Goal: Use online tool/utility: Utilize a website feature to perform a specific function

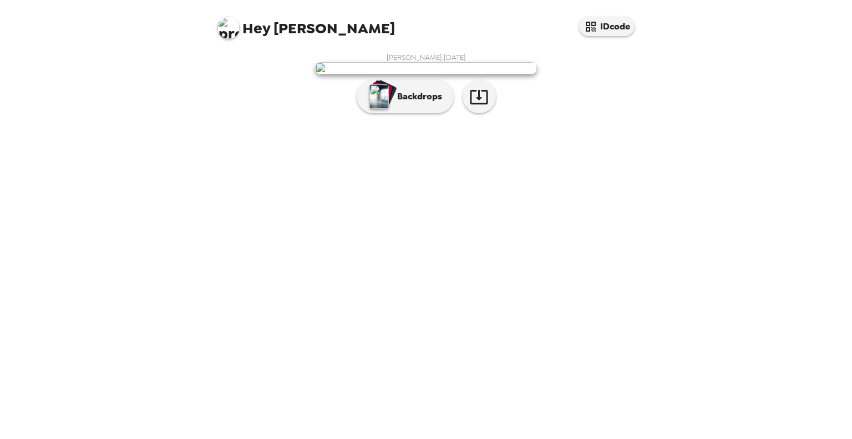
click at [432, 103] on p "Backdrops" at bounding box center [416, 96] width 50 height 13
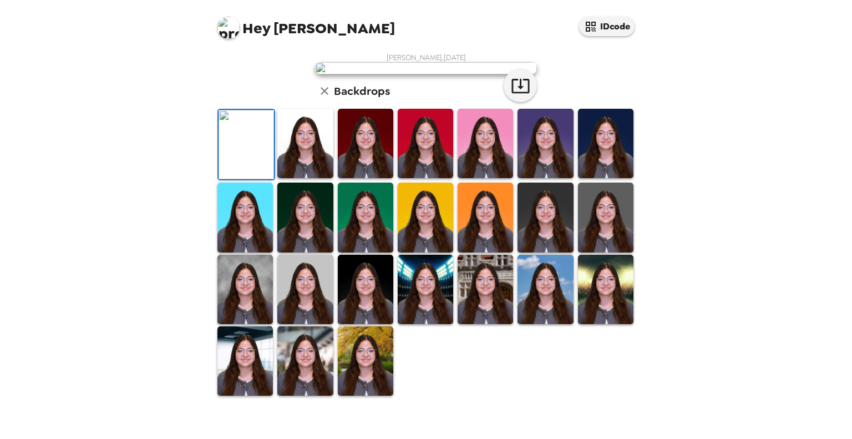
scroll to position [233, 0]
click at [539, 319] on img at bounding box center [544, 288] width 55 height 69
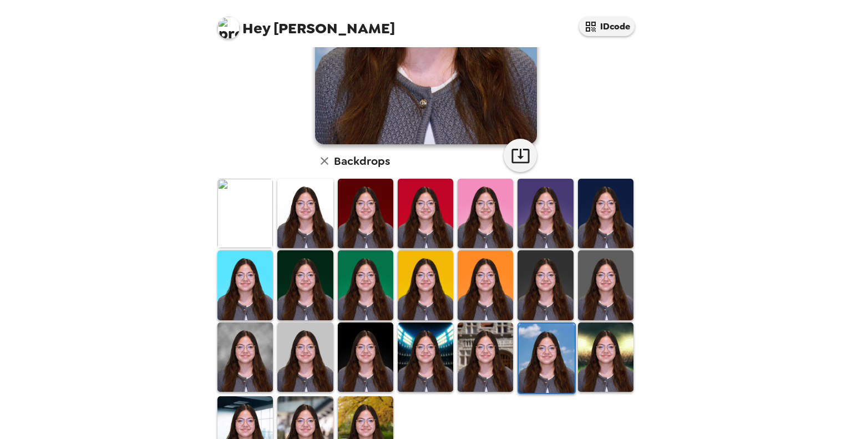
scroll to position [198, 0]
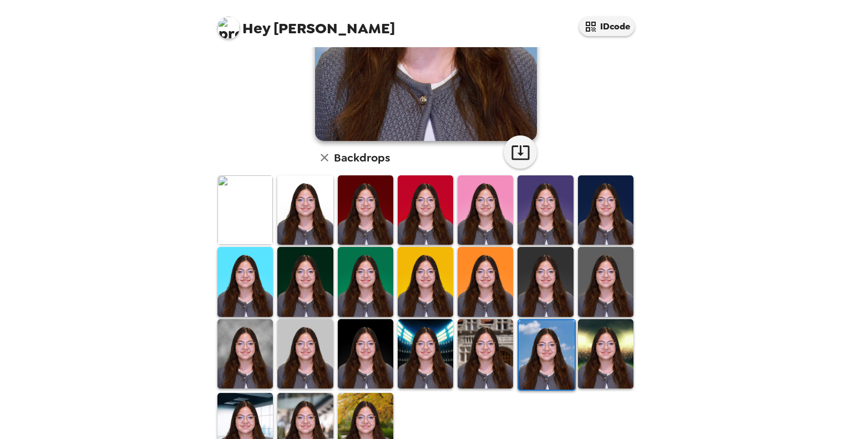
click at [468, 208] on img at bounding box center [484, 209] width 55 height 69
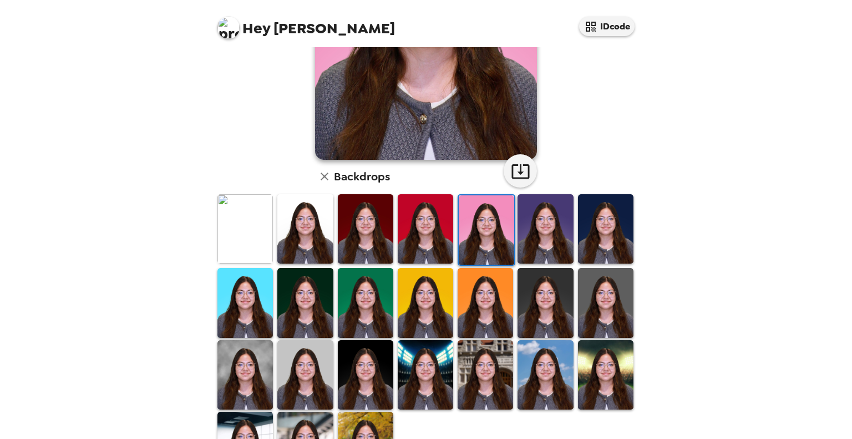
scroll to position [233, 0]
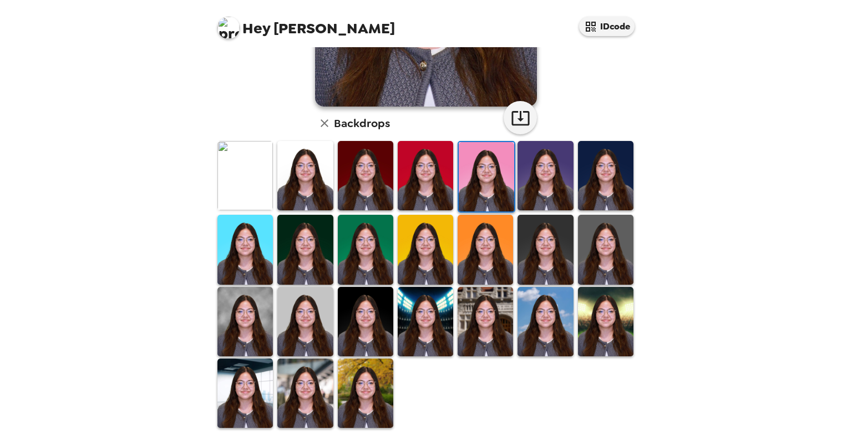
click at [243, 341] on img at bounding box center [244, 321] width 55 height 69
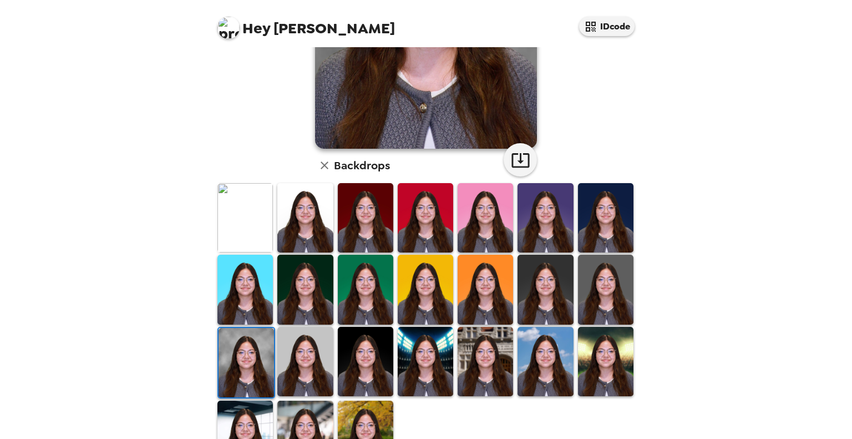
scroll to position [205, 0]
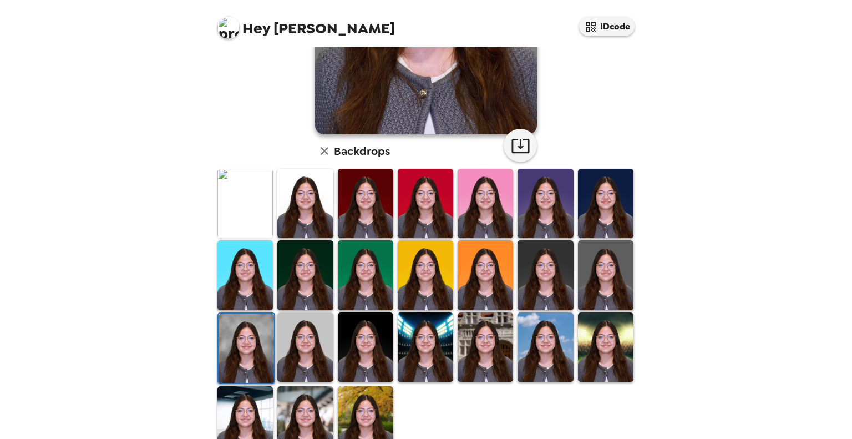
click at [303, 360] on img at bounding box center [304, 346] width 55 height 69
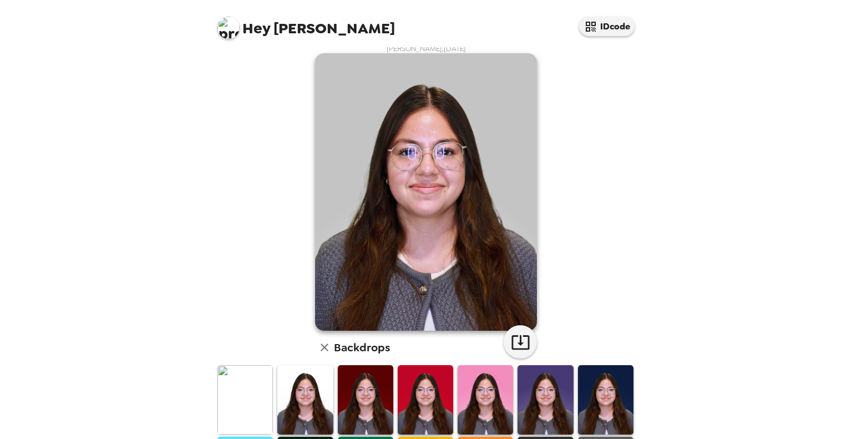
scroll to position [50, 0]
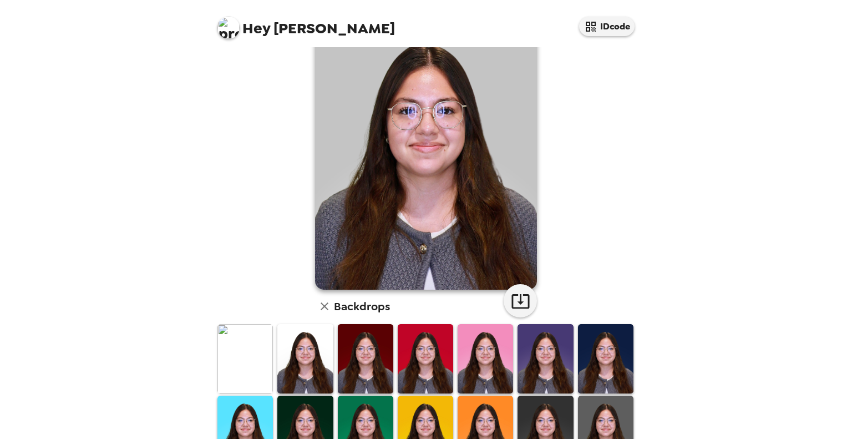
click at [272, 376] on div at bounding box center [245, 359] width 60 height 72
click at [263, 363] on img at bounding box center [244, 358] width 55 height 69
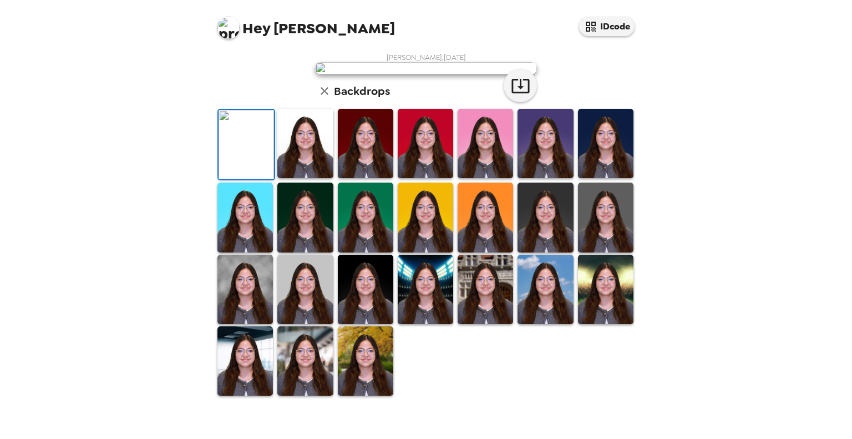
click at [297, 178] on img at bounding box center [304, 143] width 55 height 69
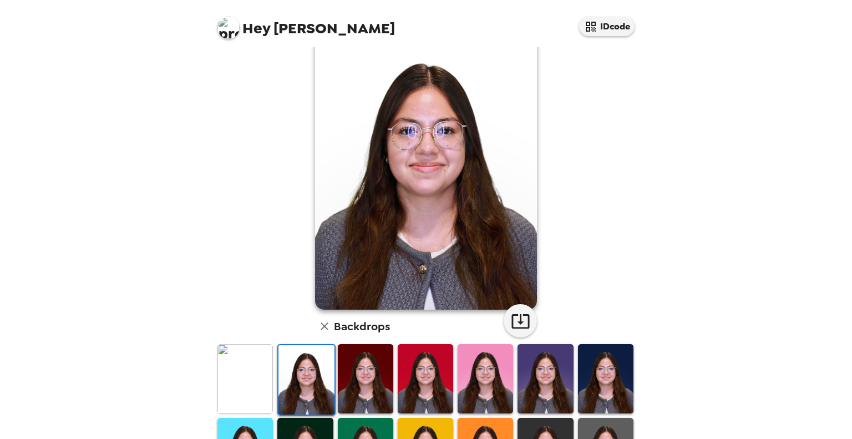
scroll to position [90, 0]
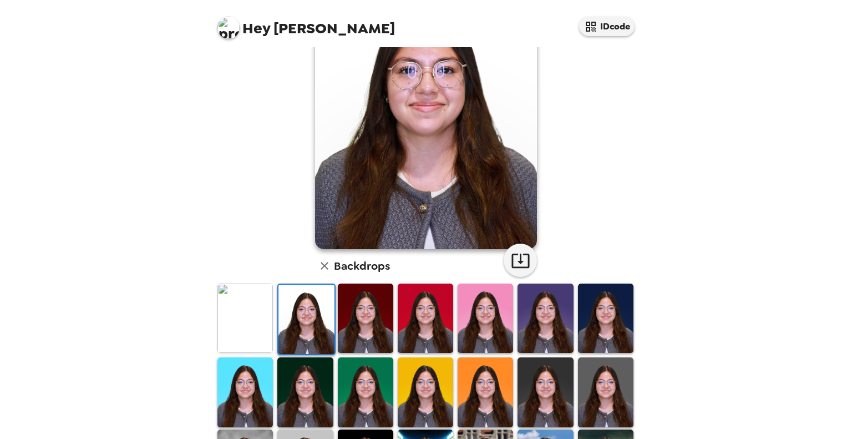
click at [340, 341] on img at bounding box center [365, 317] width 55 height 69
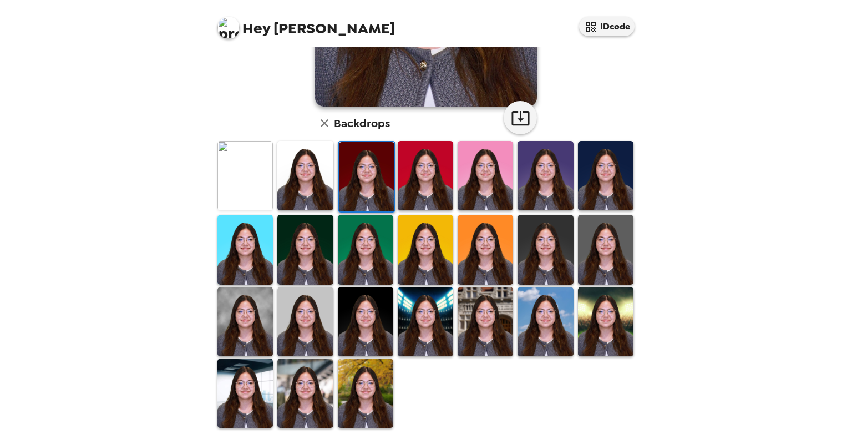
scroll to position [233, 0]
drag, startPoint x: 625, startPoint y: 155, endPoint x: 614, endPoint y: 181, distance: 28.8
click at [614, 181] on div at bounding box center [606, 177] width 60 height 74
click at [614, 181] on img at bounding box center [605, 175] width 55 height 69
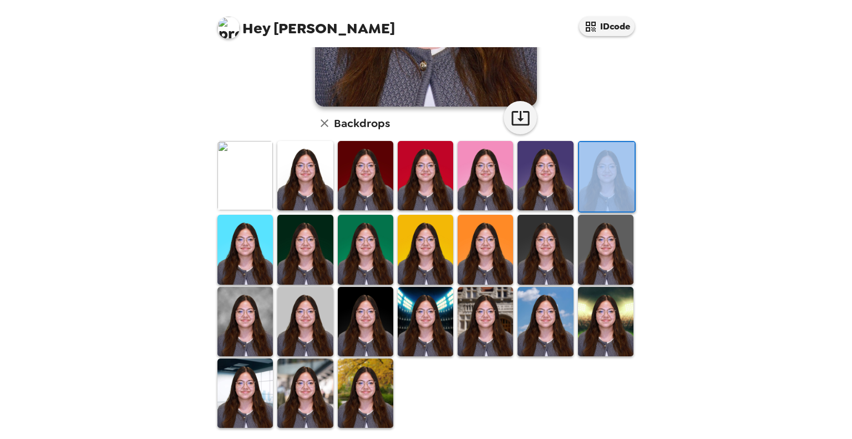
click at [338, 385] on img at bounding box center [365, 392] width 55 height 69
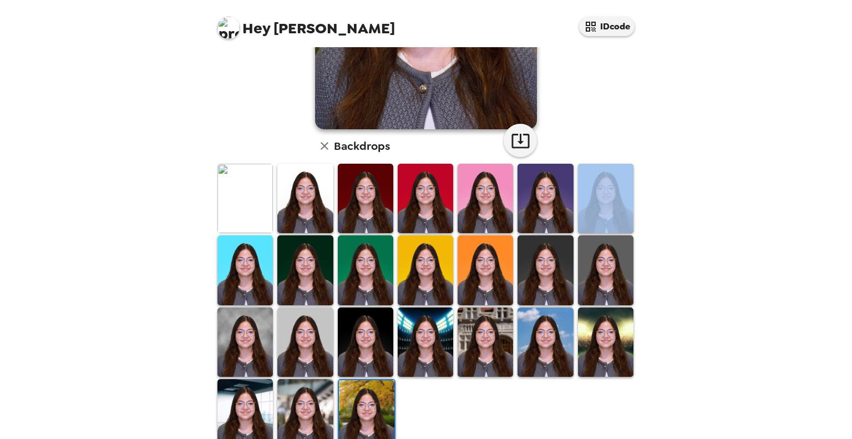
scroll to position [223, 0]
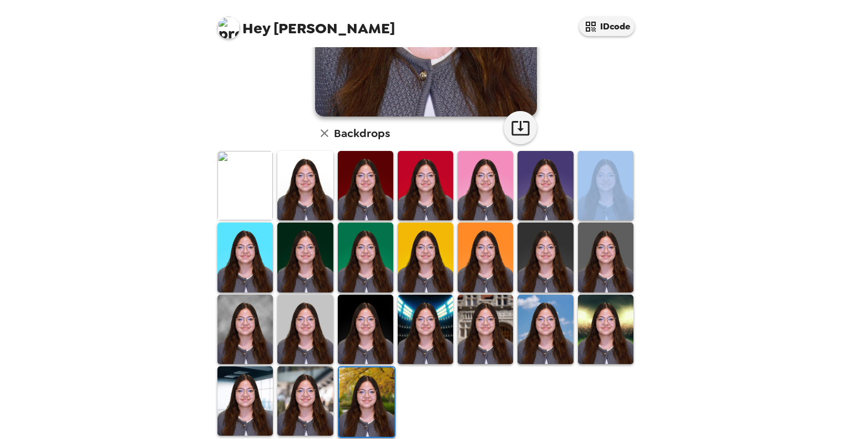
click at [297, 366] on img at bounding box center [304, 400] width 55 height 69
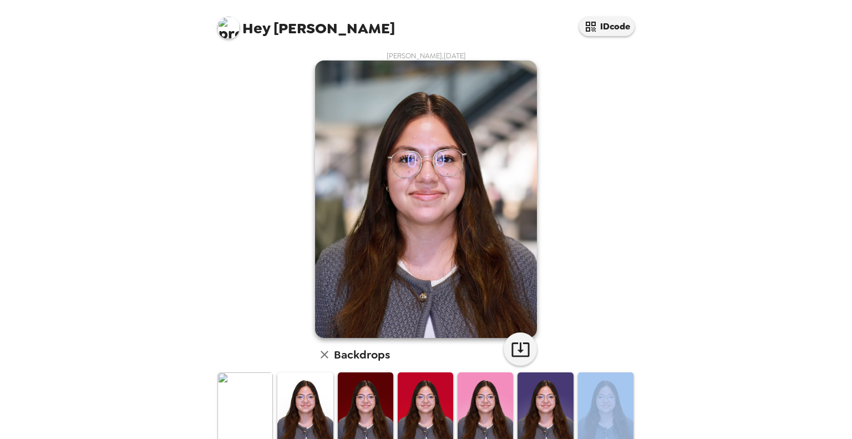
scroll to position [0, 0]
